Goal: Task Accomplishment & Management: Use online tool/utility

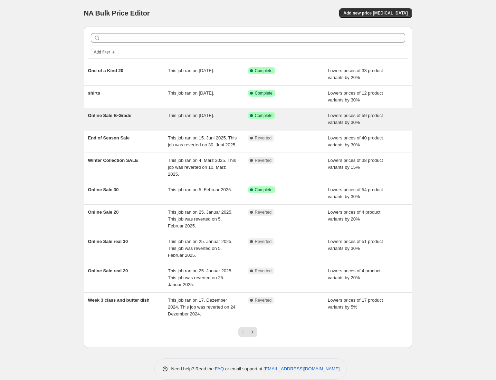
click at [102, 116] on span "Online Sale B-Grade" at bounding box center [110, 115] width 44 height 5
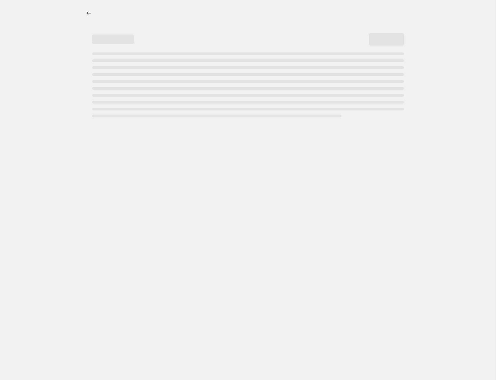
select select "percentage"
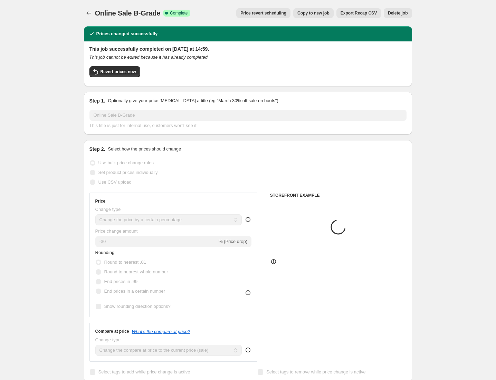
select select "tag"
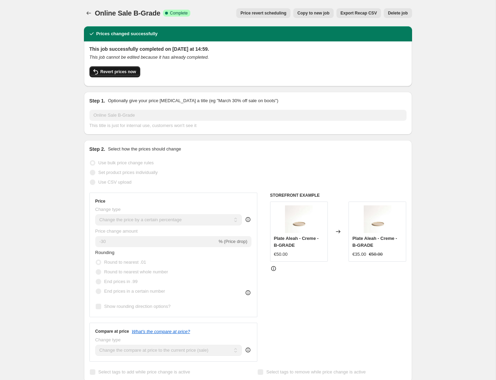
click at [117, 73] on span "Revert prices now" at bounding box center [118, 72] width 36 height 6
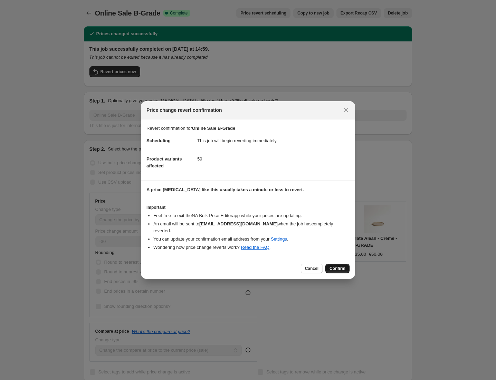
click at [346, 269] on button "Confirm" at bounding box center [337, 269] width 24 height 10
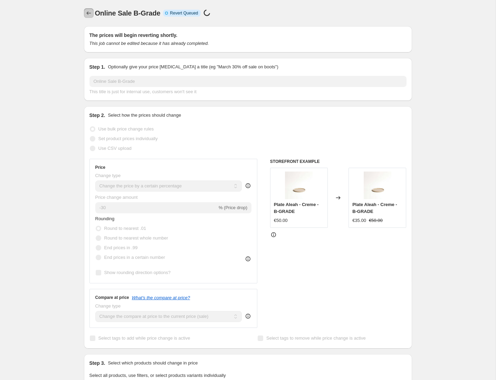
click at [89, 13] on icon "Price change jobs" at bounding box center [88, 12] width 4 height 3
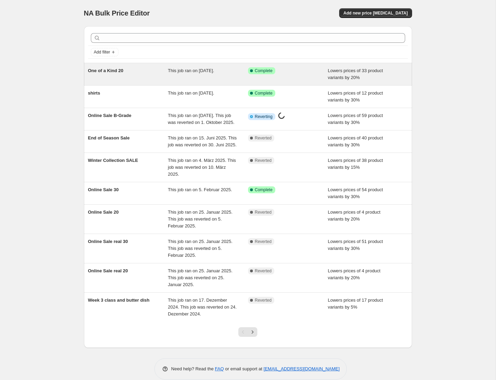
click at [134, 75] on div "One of a Kind 20" at bounding box center [128, 74] width 80 height 14
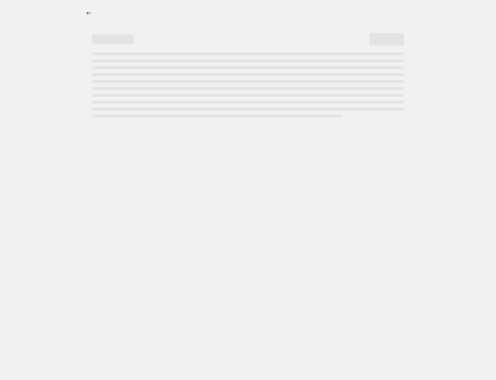
select select "percentage"
select select "tag"
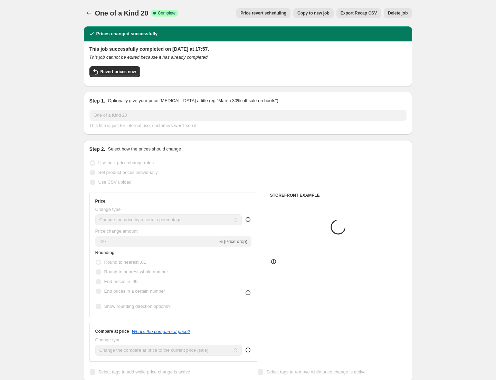
scroll to position [0, 0]
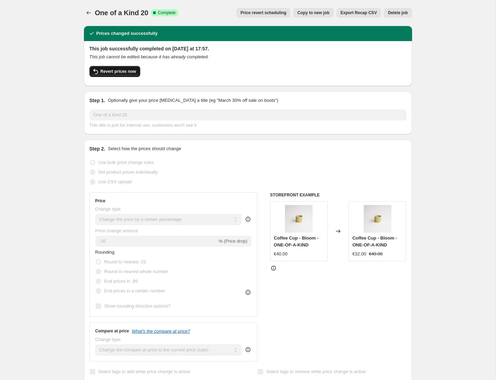
click at [116, 71] on span "Revert prices now" at bounding box center [118, 72] width 36 height 6
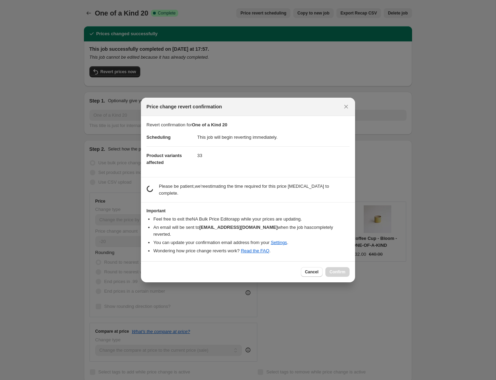
scroll to position [0, 0]
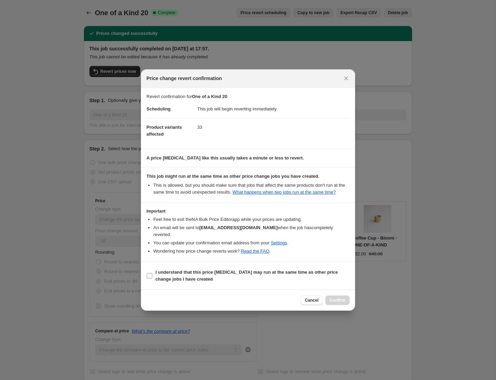
click at [324, 277] on span "I understand that this price [MEDICAL_DATA] may run at the same time as other p…" at bounding box center [252, 276] width 194 height 14
click at [152, 277] on input "I understand that this price [MEDICAL_DATA] may run at the same time as other p…" at bounding box center [150, 276] width 6 height 6
checkbox input "true"
click at [345, 301] on button "Confirm" at bounding box center [337, 301] width 24 height 10
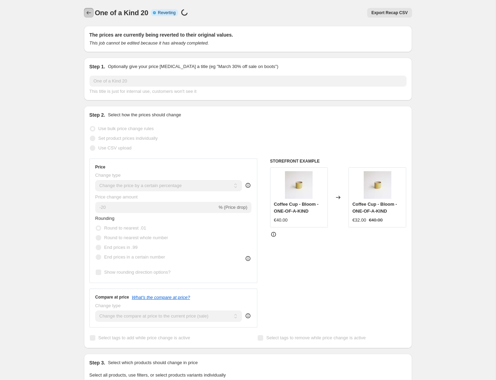
click at [85, 15] on icon "Price change jobs" at bounding box center [88, 12] width 7 height 7
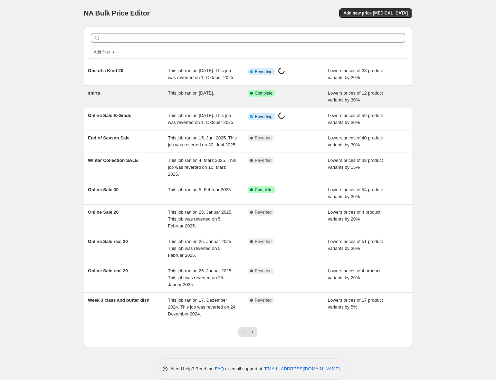
click at [120, 102] on div "shirts" at bounding box center [128, 97] width 80 height 14
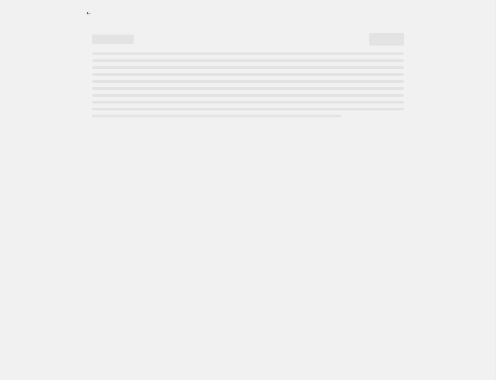
select select "percentage"
select select "tag"
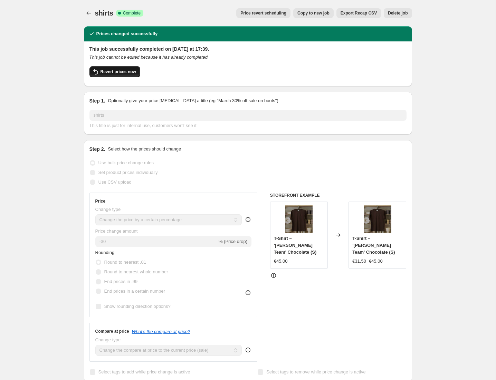
click at [121, 71] on span "Revert prices now" at bounding box center [118, 72] width 36 height 6
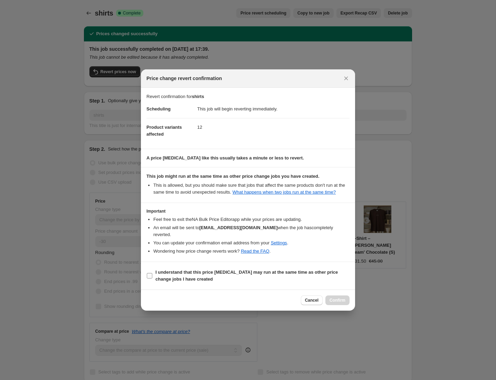
click at [167, 277] on b "I understand that this price [MEDICAL_DATA] may run at the same time as other p…" at bounding box center [246, 276] width 182 height 12
click at [152, 277] on input "I understand that this price [MEDICAL_DATA] may run at the same time as other p…" at bounding box center [150, 276] width 6 height 6
checkbox input "true"
click at [343, 302] on span "Confirm" at bounding box center [337, 301] width 16 height 6
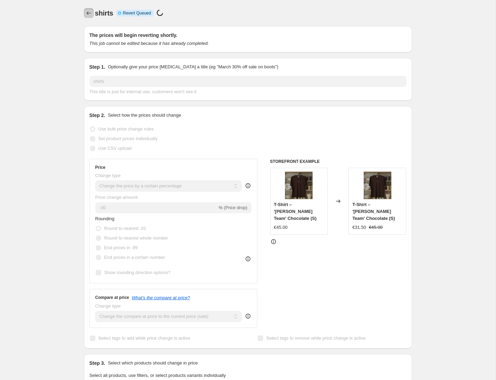
click at [89, 12] on icon "Price change jobs" at bounding box center [88, 13] width 7 height 7
